Goal: Transaction & Acquisition: Purchase product/service

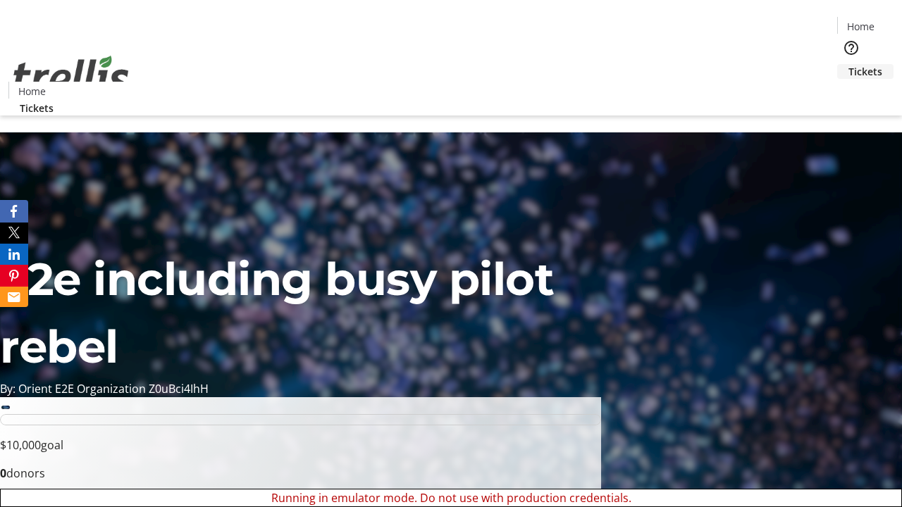
click at [848, 64] on span "Tickets" at bounding box center [865, 71] width 34 height 15
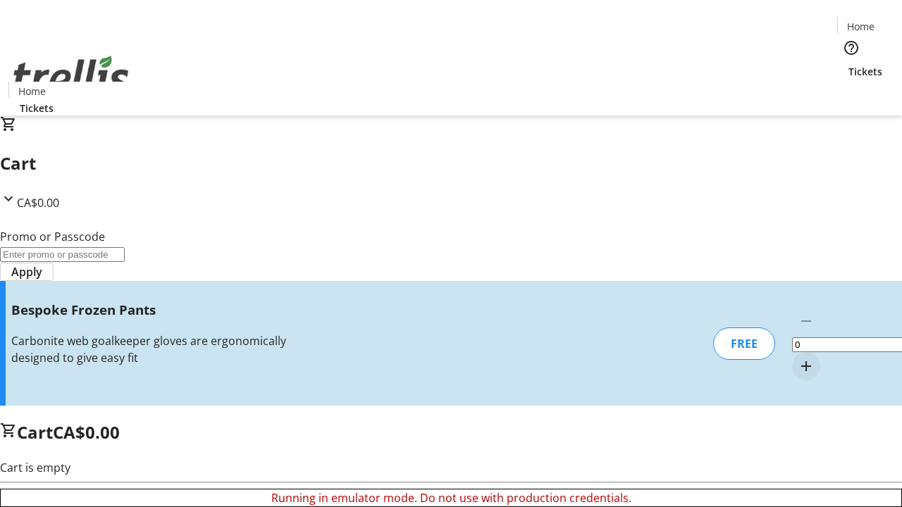
click at [797, 358] on mat-icon "Increment by one" at bounding box center [805, 366] width 17 height 17
type input "1"
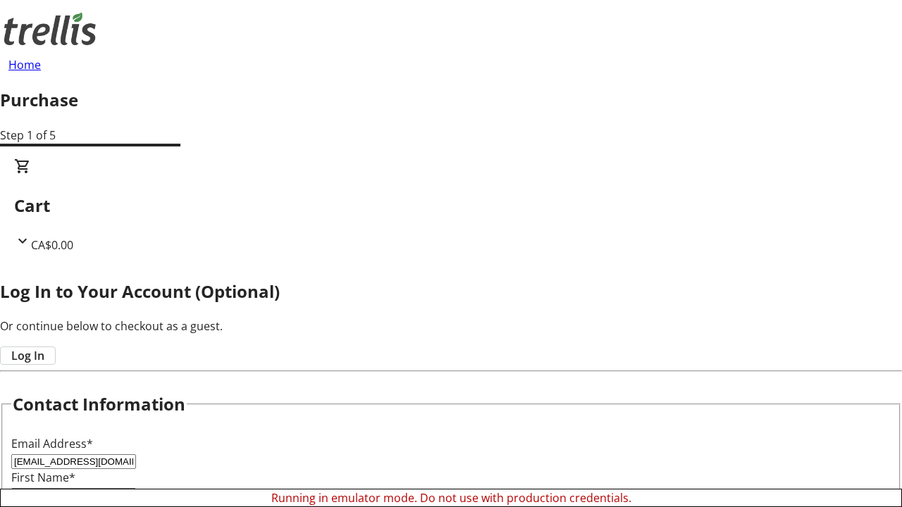
type input "[PERSON_NAME]"
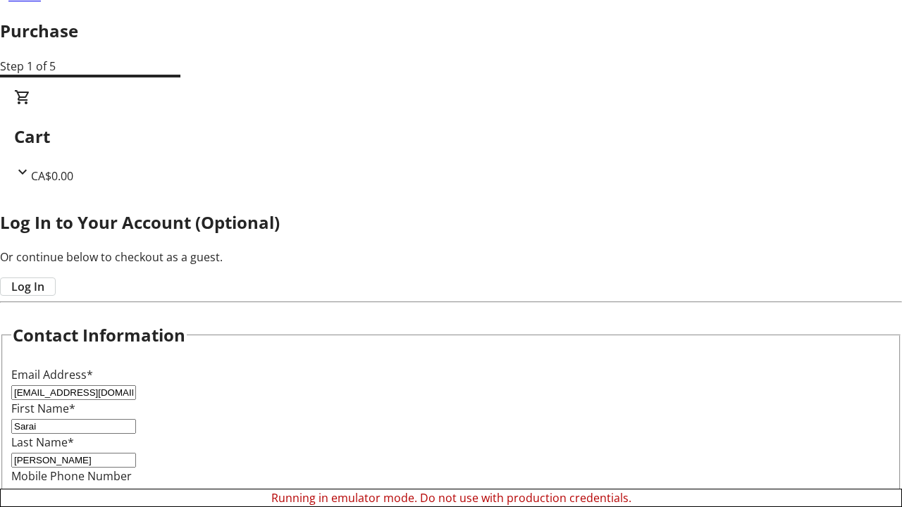
scroll to position [140, 0]
